Goal: Task Accomplishment & Management: Manage account settings

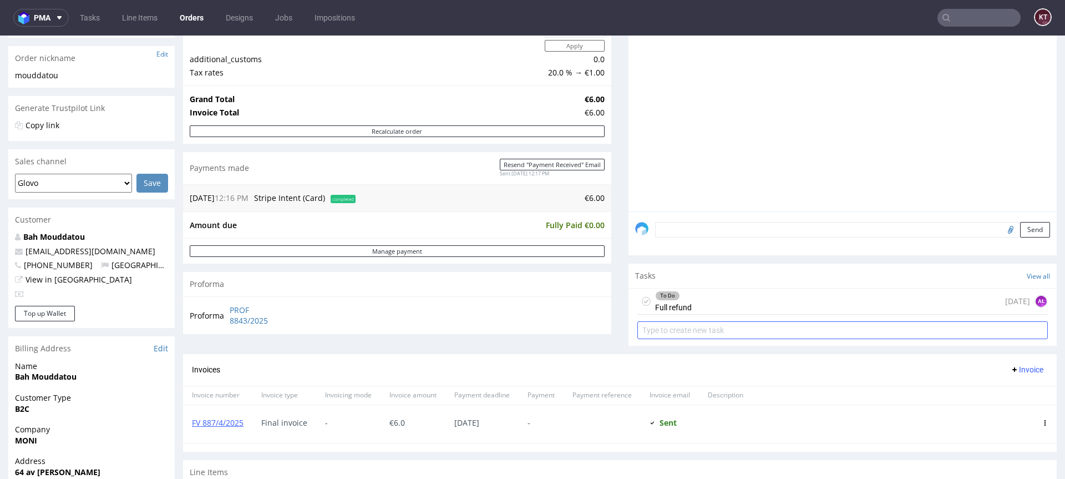
scroll to position [209, 0]
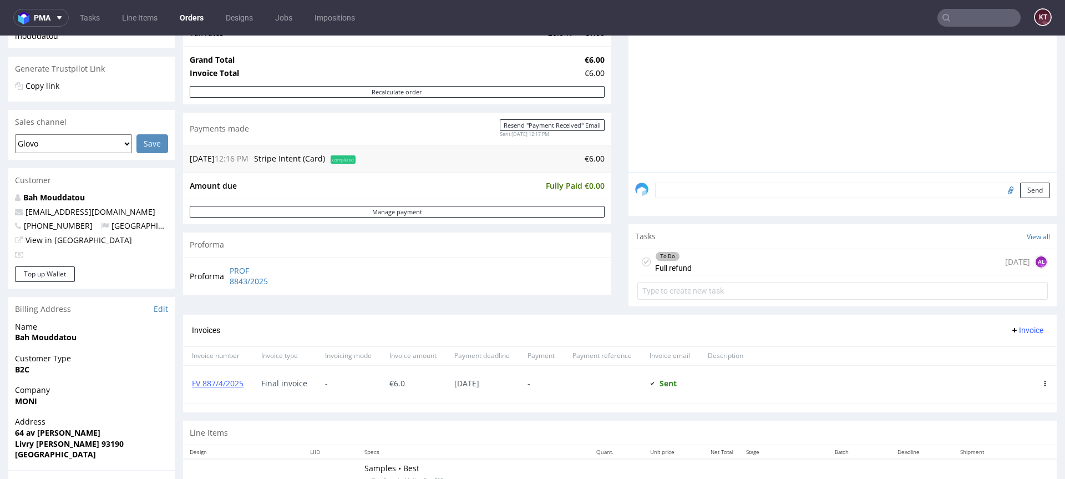
click at [787, 262] on div "To Do Full refund [DATE] AŁ" at bounding box center [843, 262] width 411 height 26
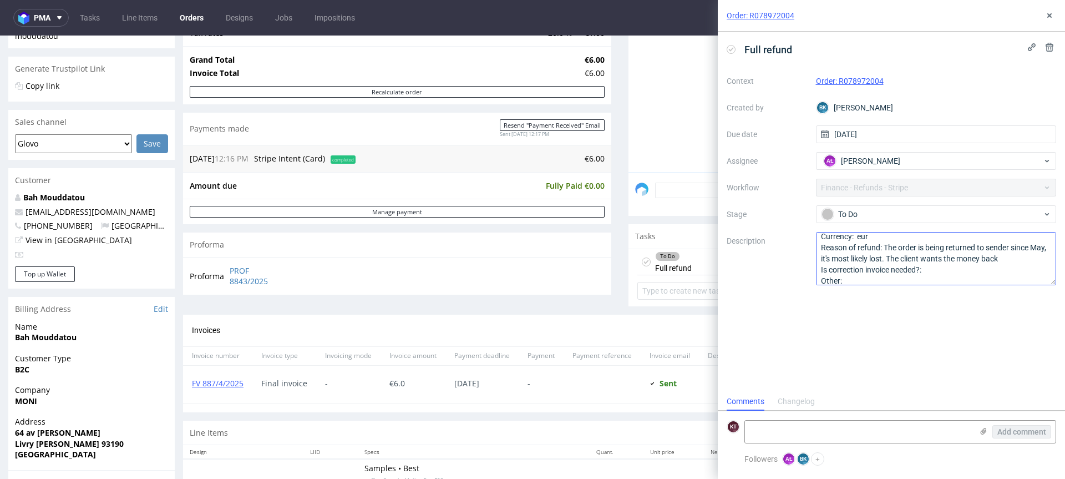
scroll to position [19, 0]
click at [1048, 15] on icon at bounding box center [1049, 15] width 9 height 9
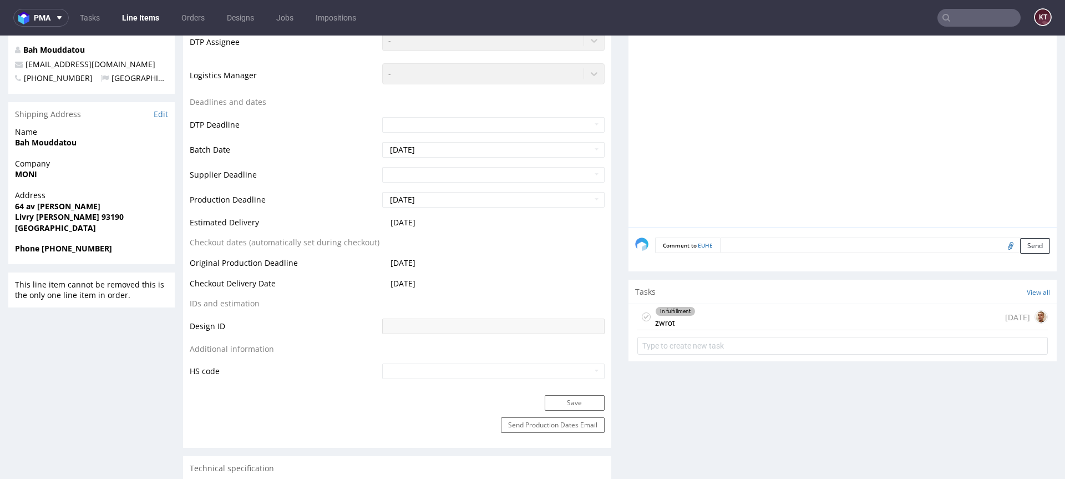
scroll to position [405, 0]
click at [783, 315] on div "In fulfillment zwrot [DATE]" at bounding box center [843, 315] width 411 height 26
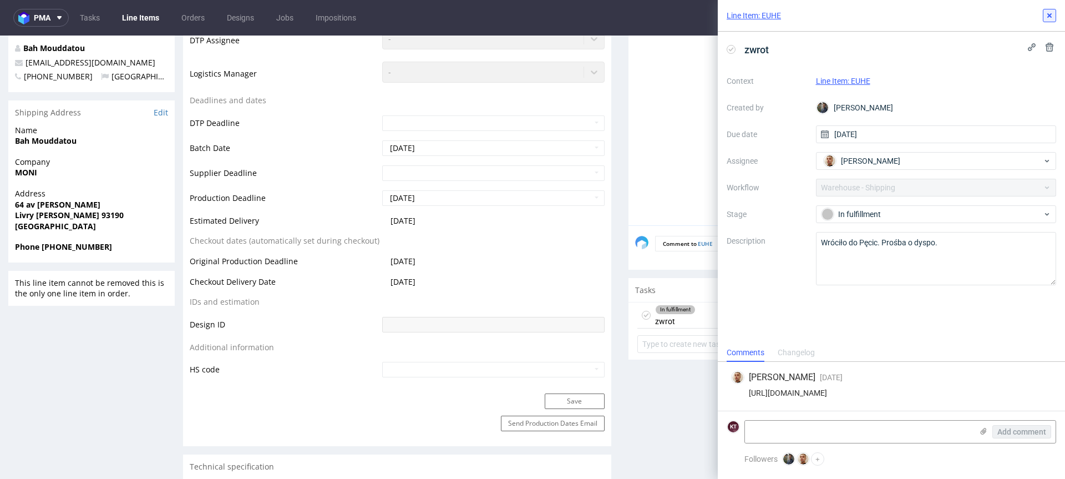
click at [1051, 18] on icon at bounding box center [1049, 15] width 9 height 9
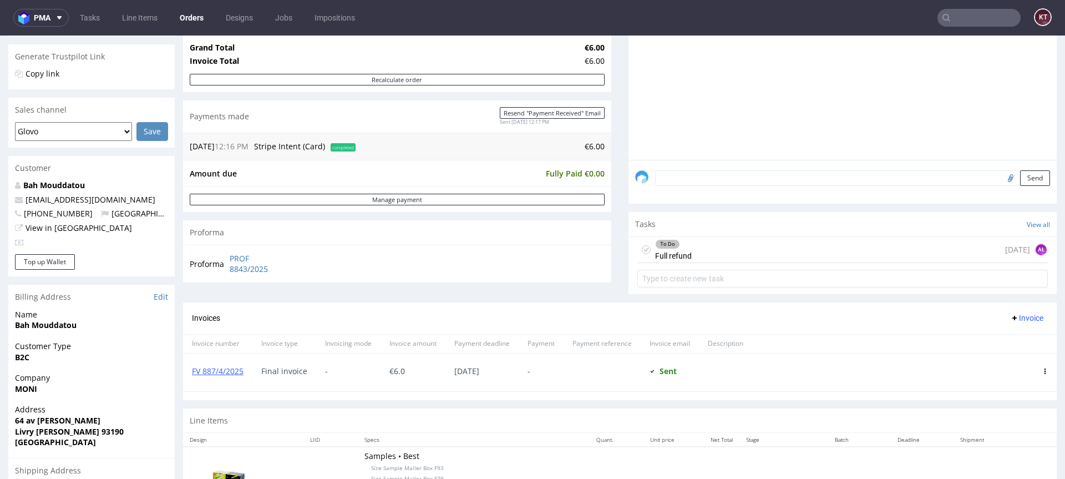
scroll to position [287, 0]
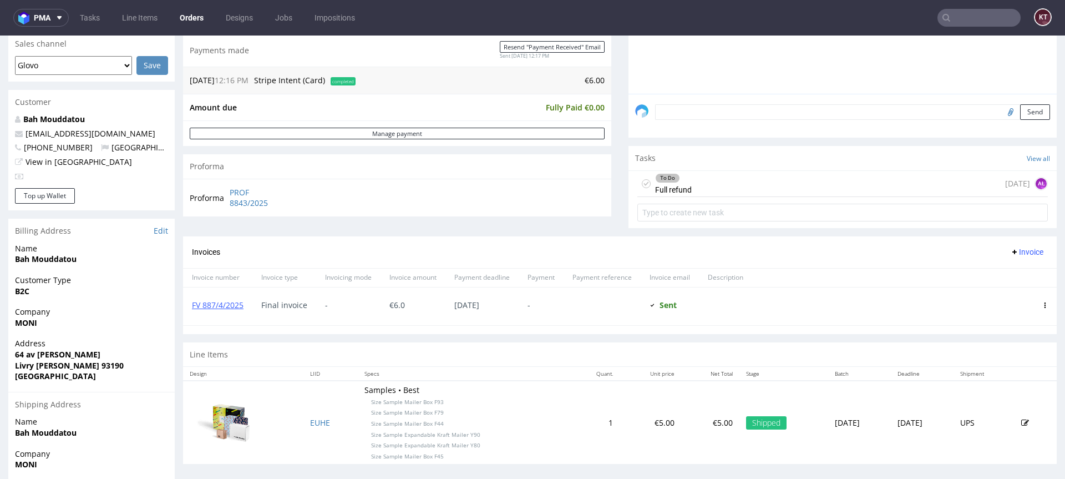
click at [742, 189] on div "To Do Full refund [DATE] AŁ" at bounding box center [843, 184] width 411 height 26
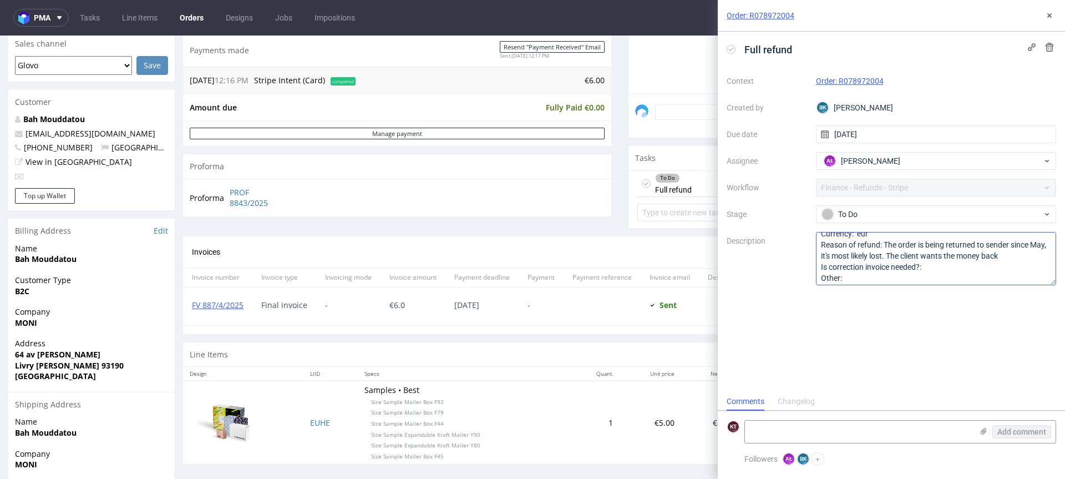
scroll to position [23, 0]
click at [1053, 11] on icon at bounding box center [1049, 15] width 9 height 9
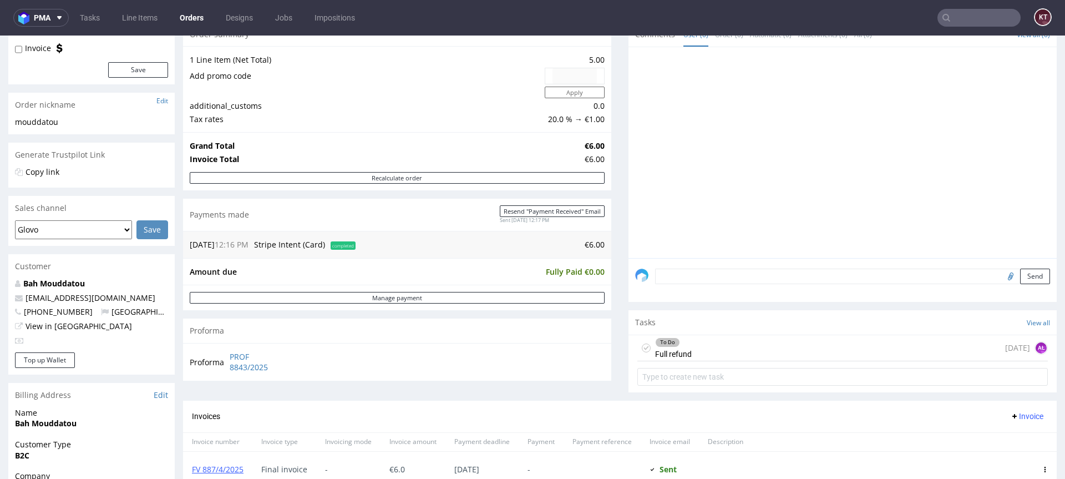
scroll to position [210, 0]
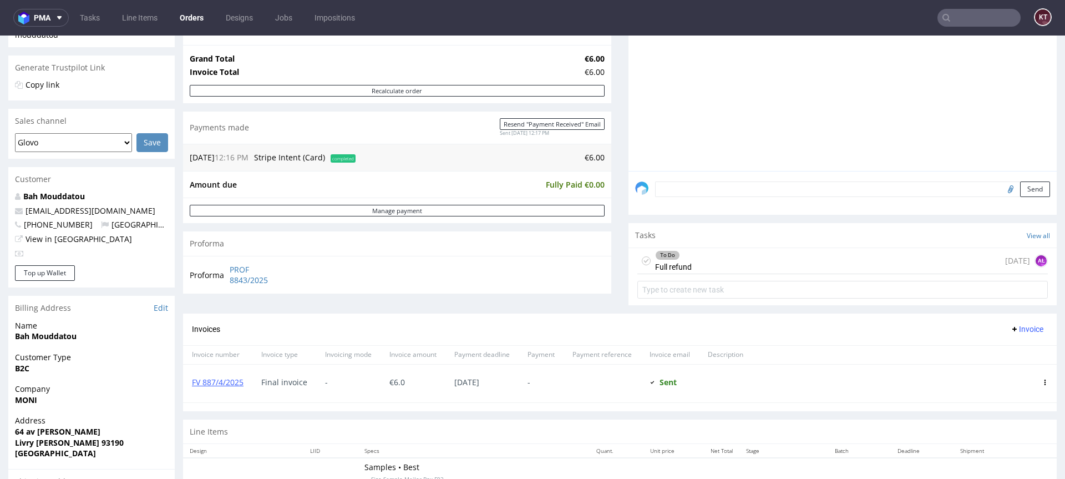
click at [814, 264] on div "To Do Full refund [DATE] AŁ" at bounding box center [843, 261] width 411 height 26
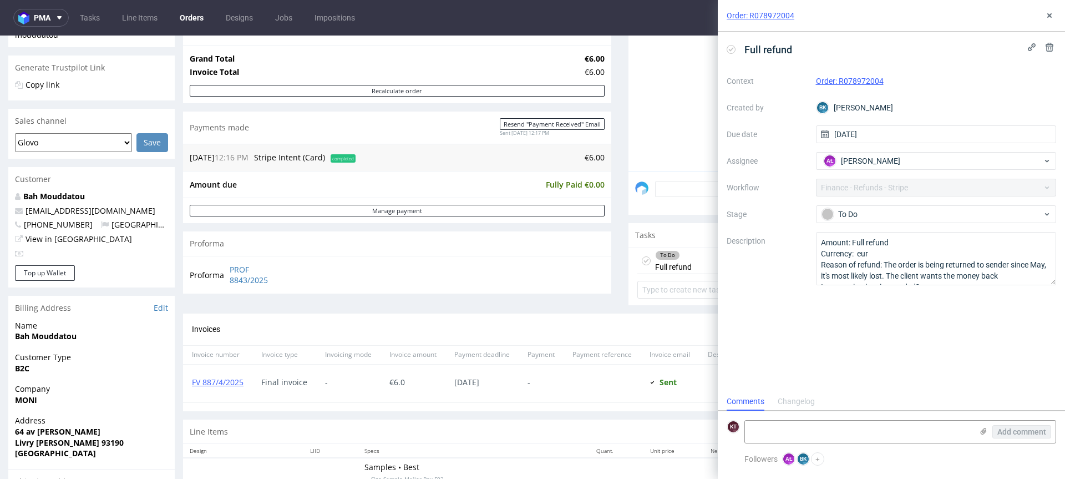
click at [803, 395] on div "Changelog" at bounding box center [796, 402] width 37 height 18
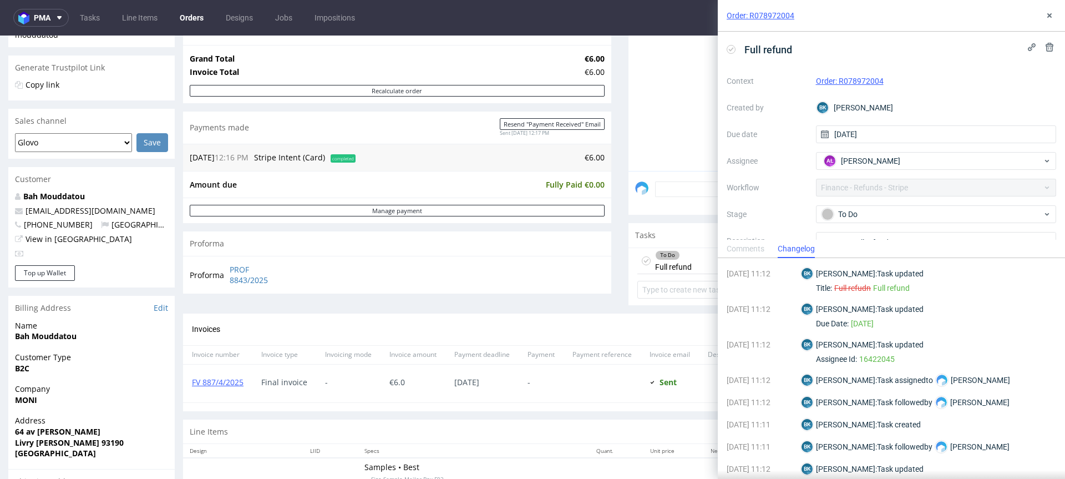
click at [757, 251] on div "Comments" at bounding box center [746, 249] width 38 height 18
